Goal: Task Accomplishment & Management: Use online tool/utility

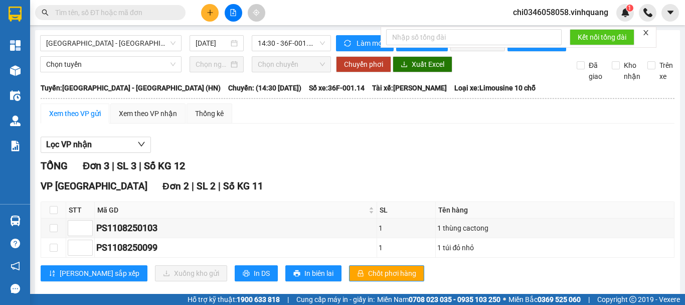
scroll to position [119, 0]
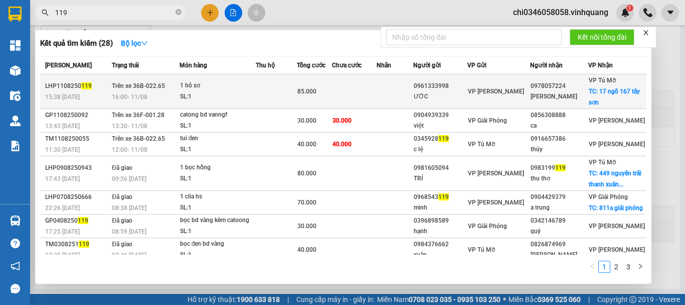
type input "119"
click at [94, 91] on div "15:38 [DATE]" at bounding box center [77, 96] width 64 height 11
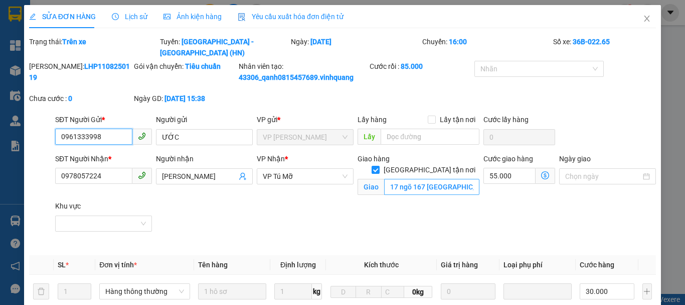
type input "0961333998"
type input "ƯỚC"
type input "0978057224"
type input "[PERSON_NAME]"
checkbox input "true"
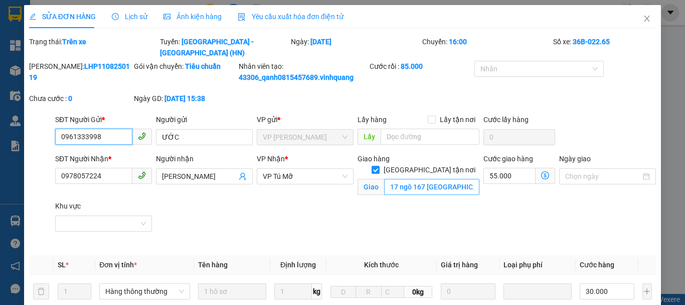
type input "17 ngõ 167 [GEOGRAPHIC_DATA]"
type input "85.000"
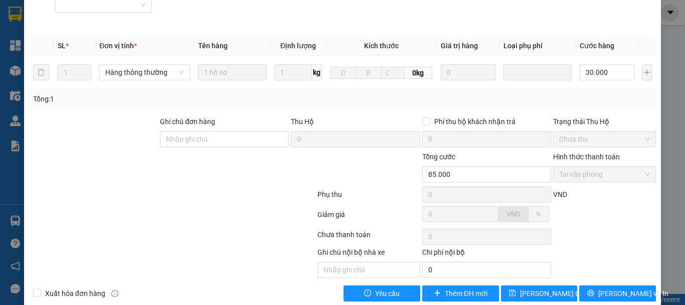
scroll to position [224, 0]
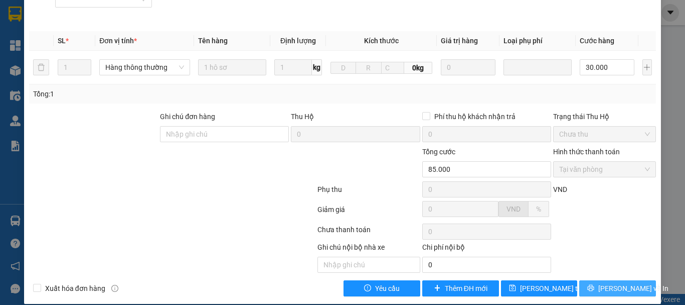
click at [625, 282] on span "[PERSON_NAME] và In" at bounding box center [634, 287] width 70 height 11
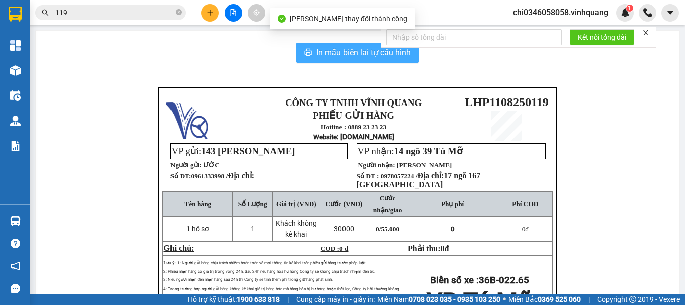
click at [336, 52] on span "In mẫu biên lai tự cấu hình" at bounding box center [364, 52] width 94 height 13
